Goal: Task Accomplishment & Management: Complete application form

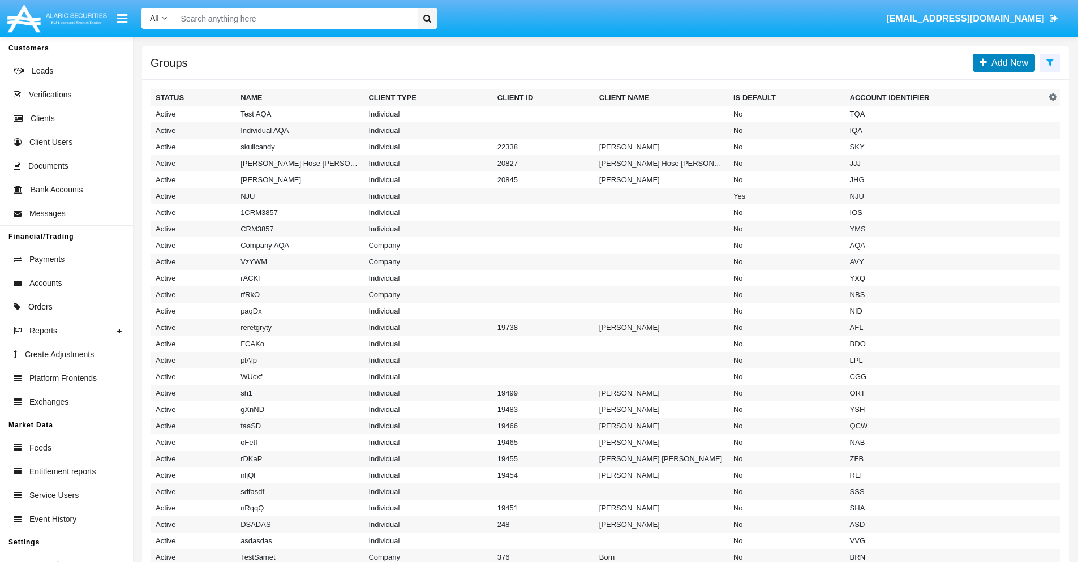
click at [1007, 62] on span "Add New" at bounding box center [1007, 63] width 41 height 10
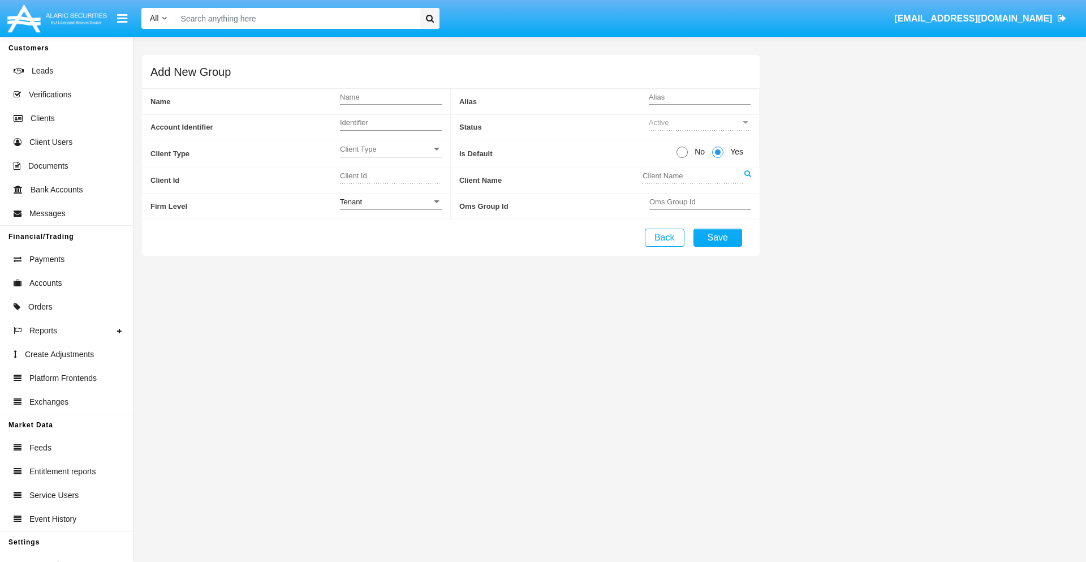
click at [697, 152] on span "No" at bounding box center [698, 152] width 20 height 12
click at [682, 158] on input "No" at bounding box center [682, 158] width 1 height 1
radio input "true"
type input "wqDff"
type input "X"
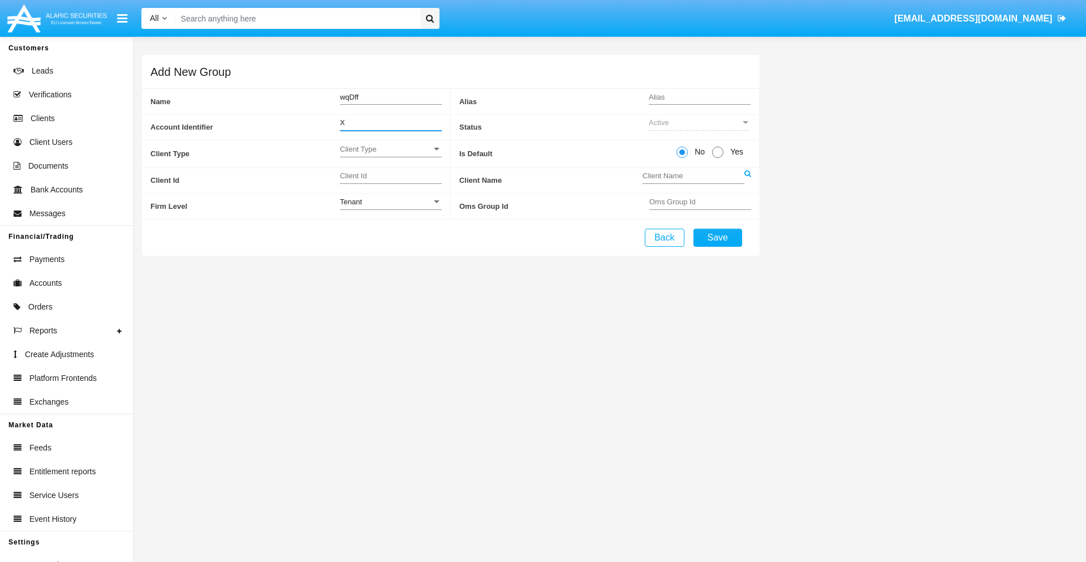
click at [390, 149] on span "Client Type" at bounding box center [386, 149] width 92 height 10
click at [390, 155] on span "Individual" at bounding box center [391, 155] width 102 height 22
click at [390, 201] on div "Tenant" at bounding box center [386, 202] width 92 height 10
click at [390, 208] on span "Tenant" at bounding box center [391, 208] width 102 height 22
type input "KAyAy"
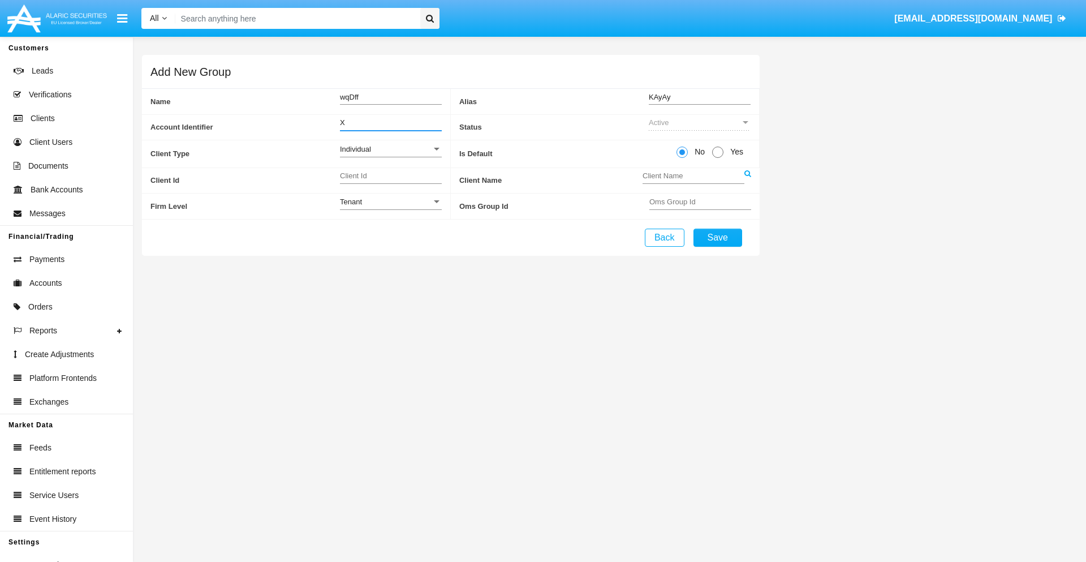
type input "X"
click at [717, 237] on button "Save" at bounding box center [718, 238] width 49 height 18
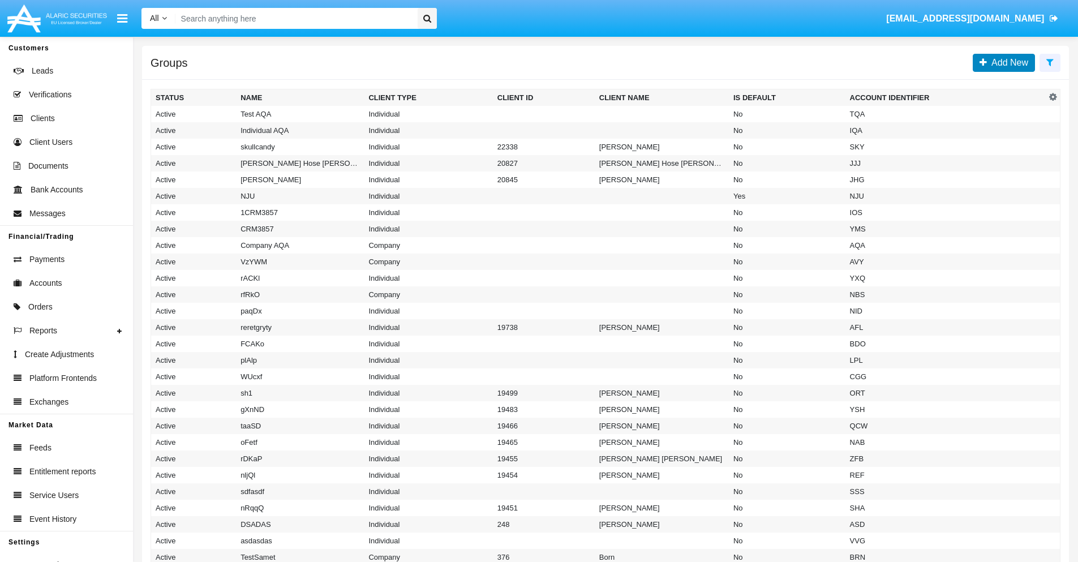
click at [1007, 62] on span "Add New" at bounding box center [1007, 63] width 41 height 10
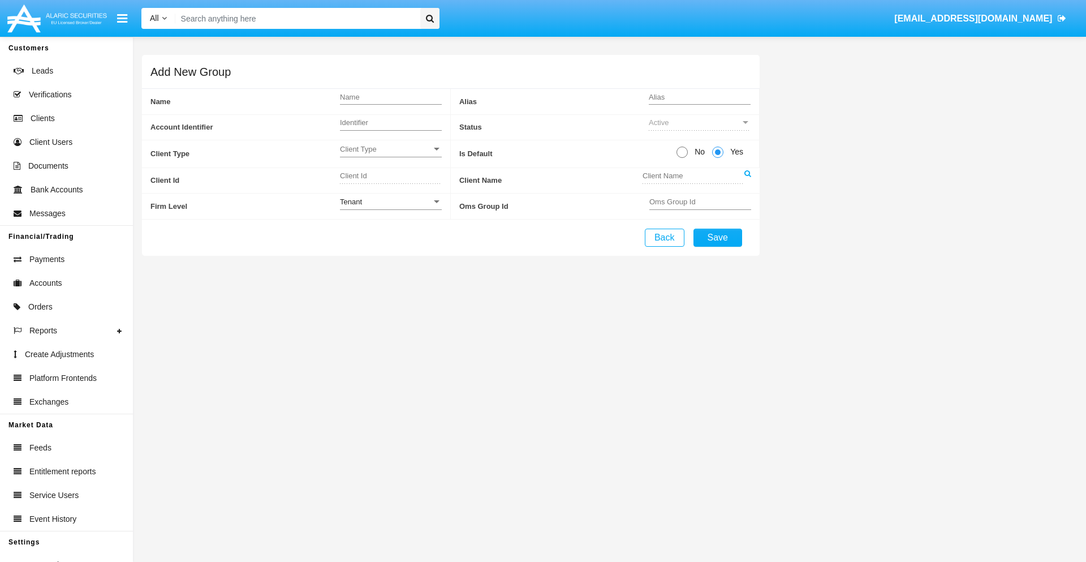
click at [697, 152] on span "No" at bounding box center [698, 152] width 20 height 12
click at [682, 158] on input "No" at bounding box center [682, 158] width 1 height 1
radio input "true"
click at [390, 149] on span "Client Type" at bounding box center [386, 149] width 92 height 10
click at [390, 177] on span "Company" at bounding box center [382, 177] width 84 height 22
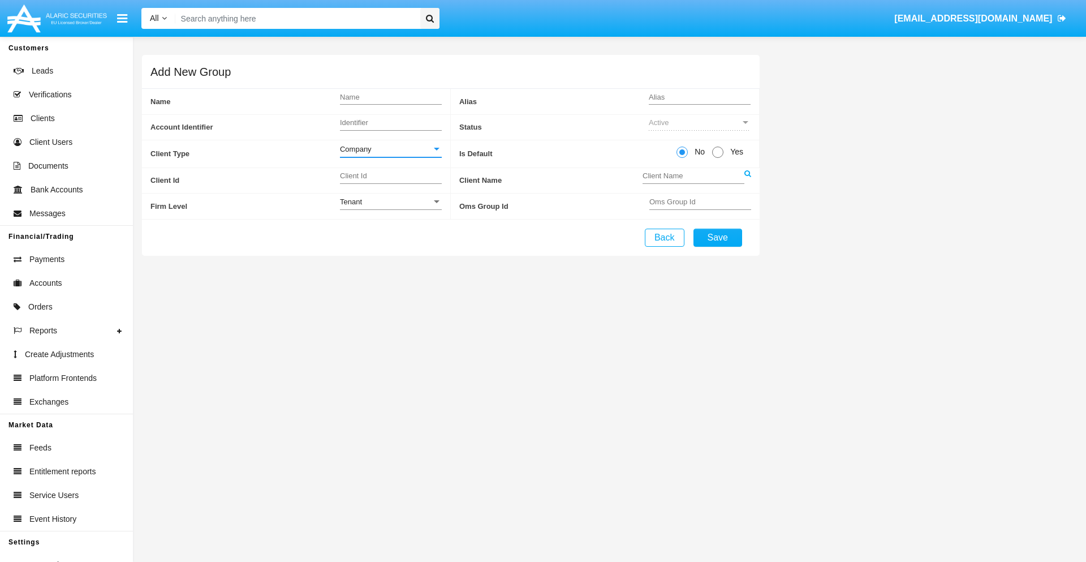
click at [747, 180] on link at bounding box center [747, 180] width 7 height 25
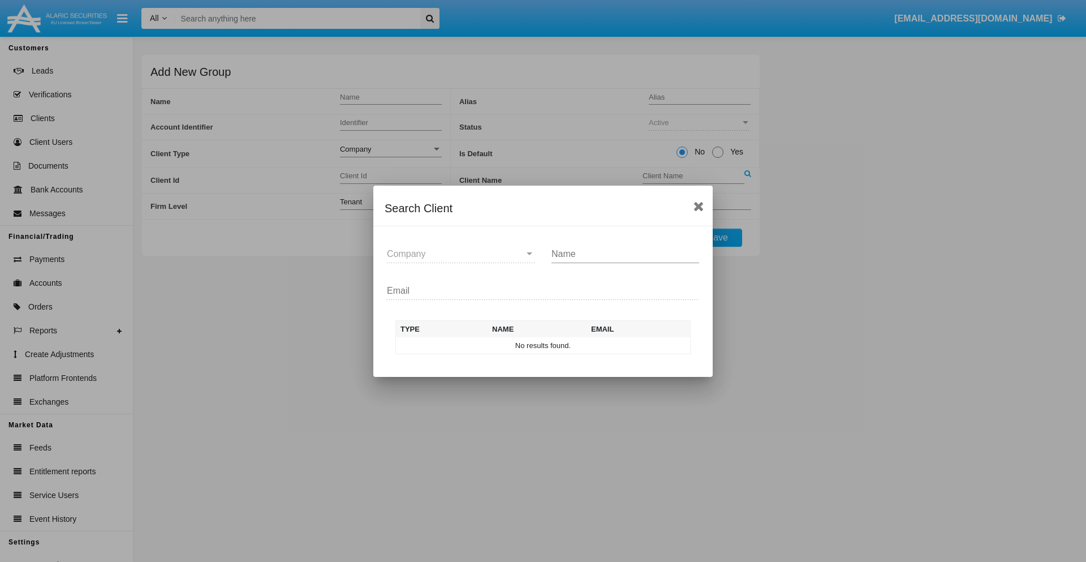
click at [625, 253] on input "Name" at bounding box center [626, 254] width 148 height 10
type input "FlashTurtles"
click at [553, 345] on td "FlashTurtles" at bounding box center [553, 345] width 119 height 17
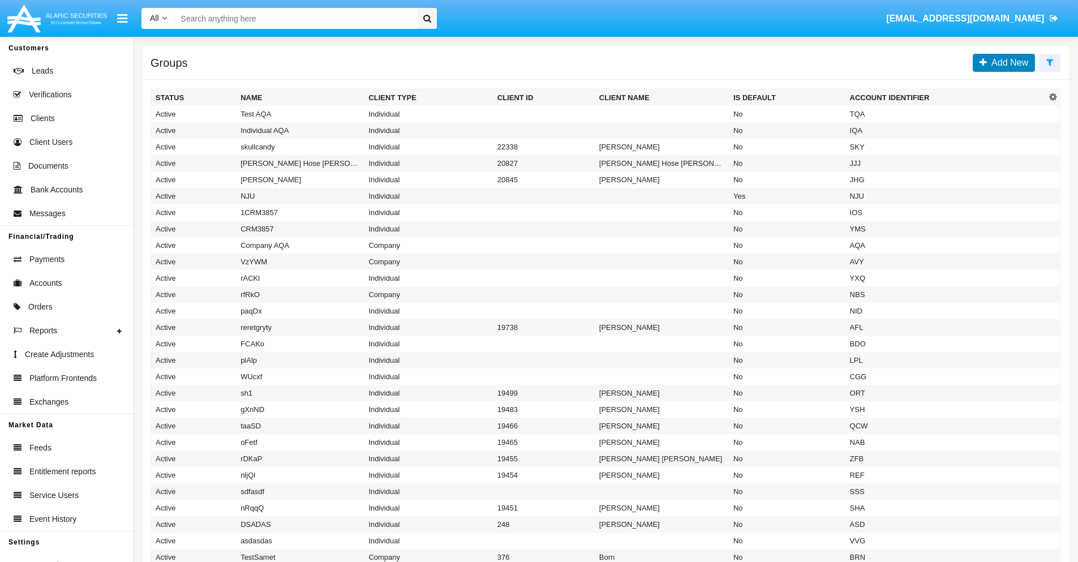
click at [1007, 62] on span "Add New" at bounding box center [1007, 63] width 41 height 10
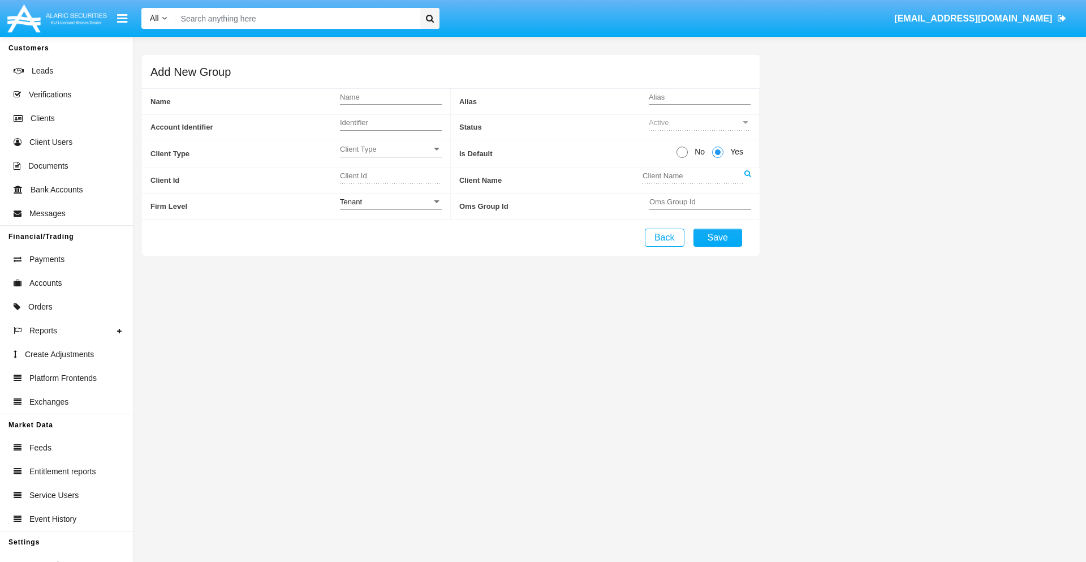
click at [697, 152] on span "No" at bounding box center [698, 152] width 20 height 12
click at [682, 158] on input "No" at bounding box center [682, 158] width 1 height 1
radio input "true"
click at [390, 149] on span "Client Type" at bounding box center [386, 149] width 92 height 10
click at [390, 155] on span "Individual" at bounding box center [391, 155] width 102 height 22
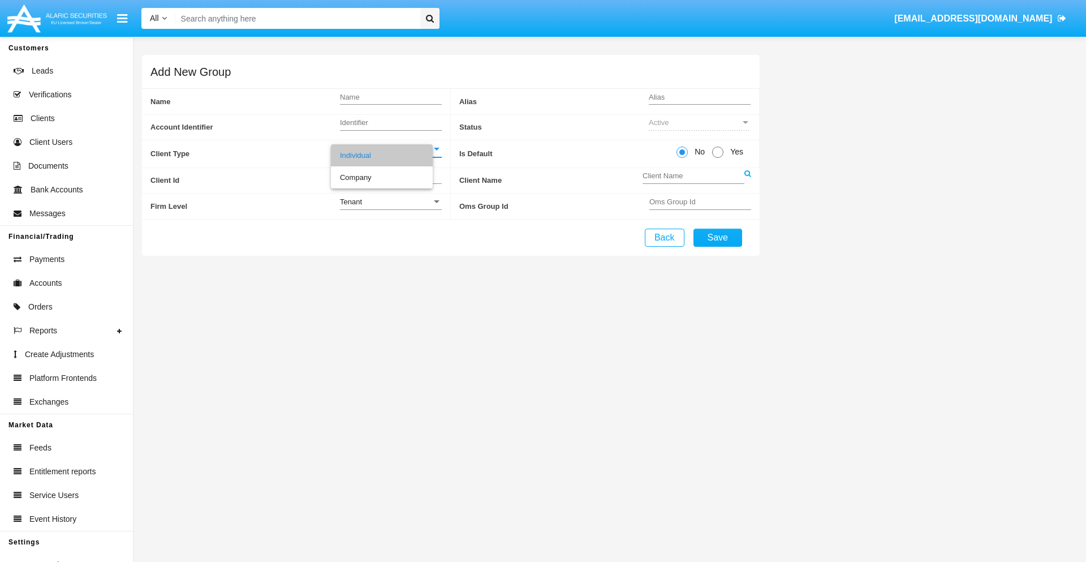
click at [747, 180] on link at bounding box center [747, 180] width 7 height 25
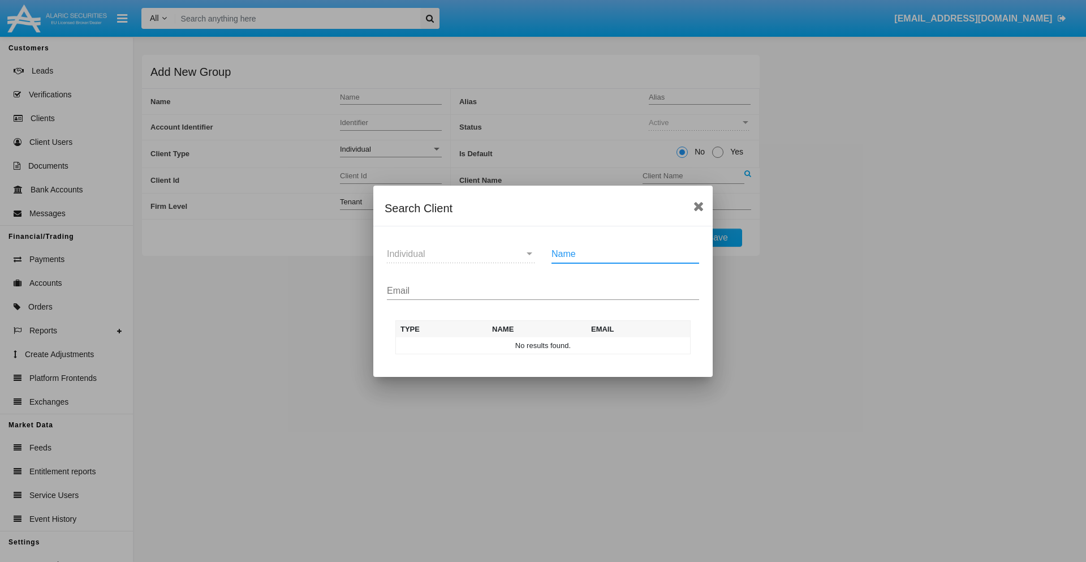
click at [543, 290] on input "Email" at bounding box center [543, 291] width 312 height 10
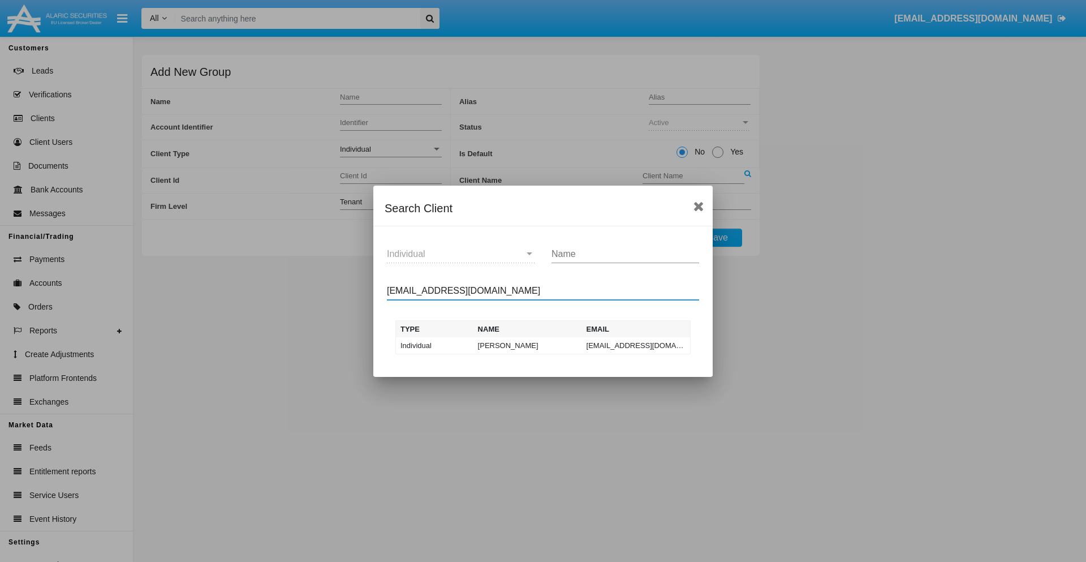
type input "test-user-snake@aqa.com"
click at [636, 345] on td "test-user-snake@aqa.com" at bounding box center [636, 345] width 109 height 17
